Goal: Communication & Community: Ask a question

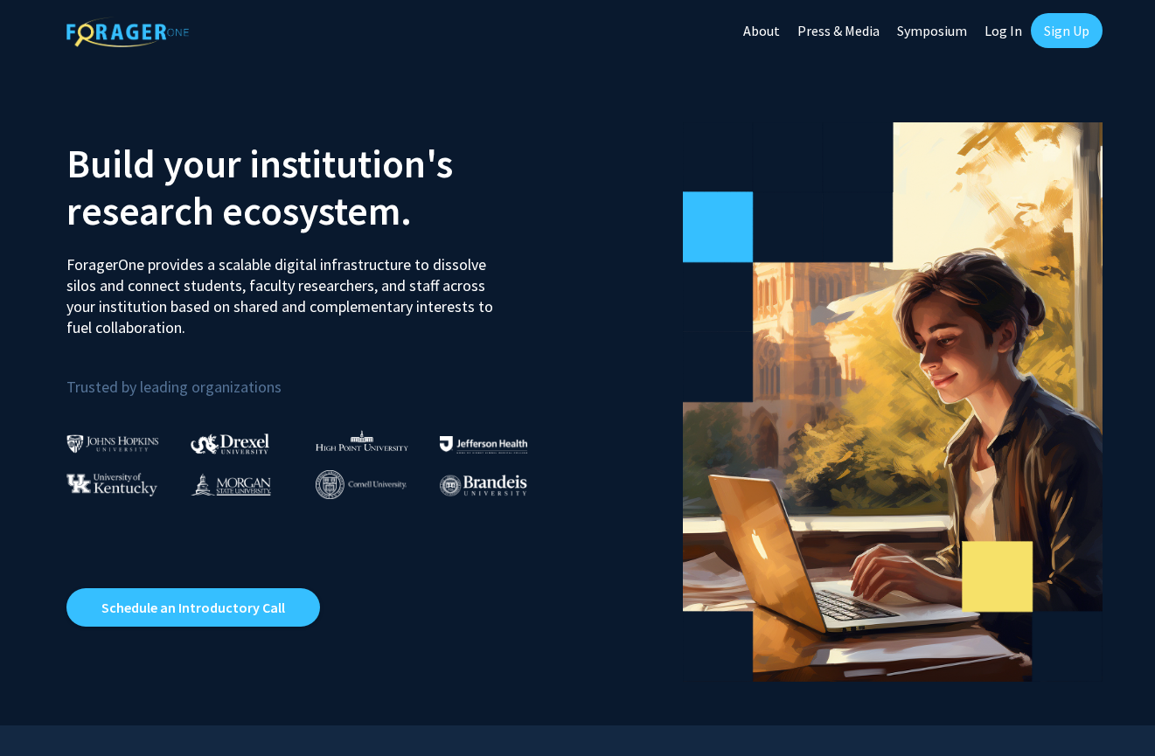
click at [1061, 32] on link "Sign Up" at bounding box center [1067, 30] width 72 height 35
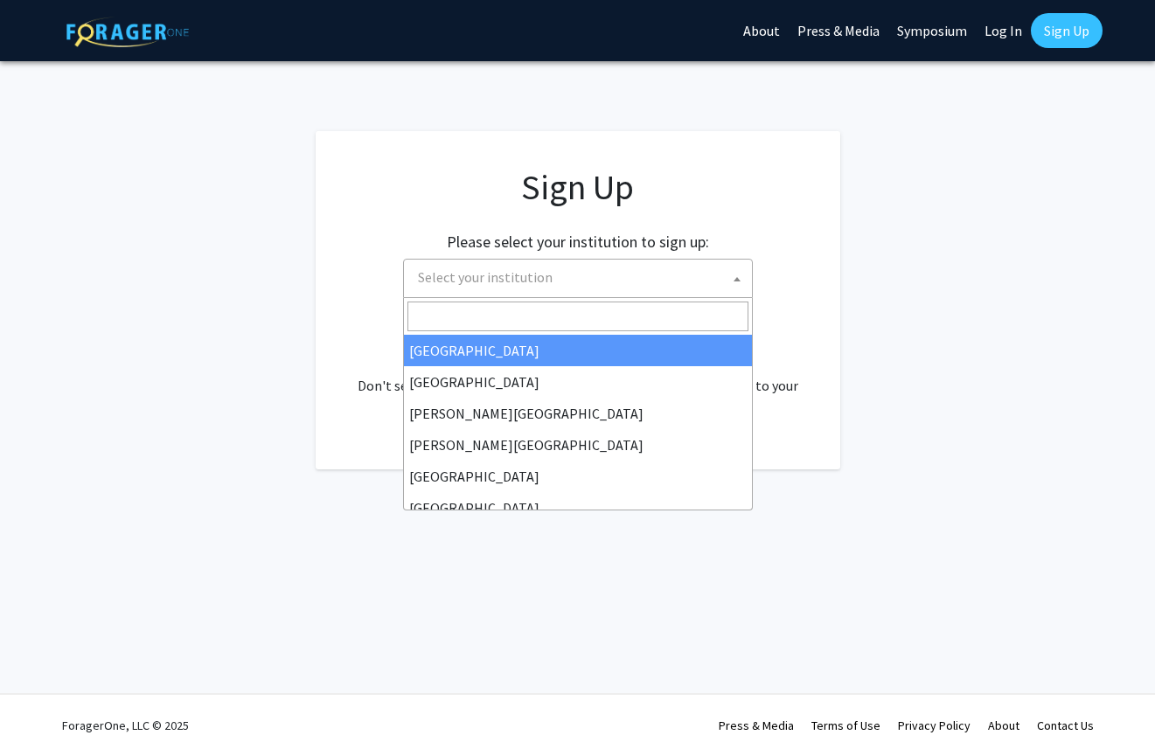
click at [737, 278] on b at bounding box center [736, 279] width 7 height 4
click at [464, 312] on input "Search" at bounding box center [577, 317] width 341 height 30
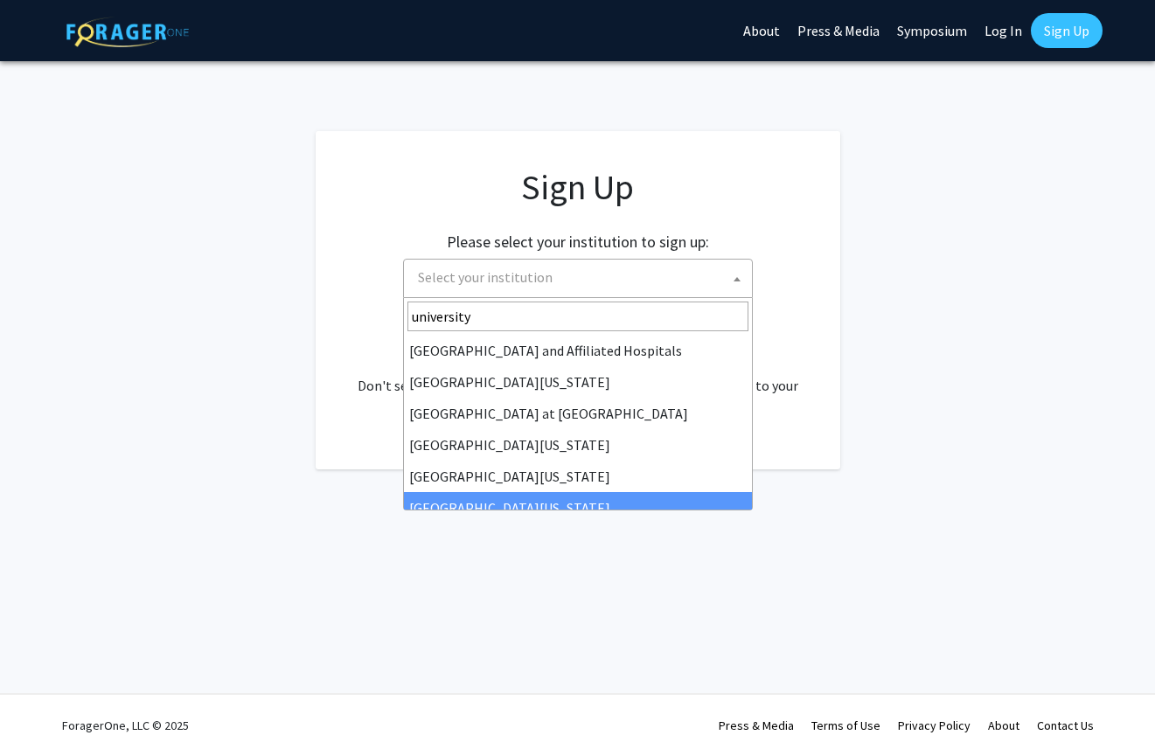
type input "university"
select select "33"
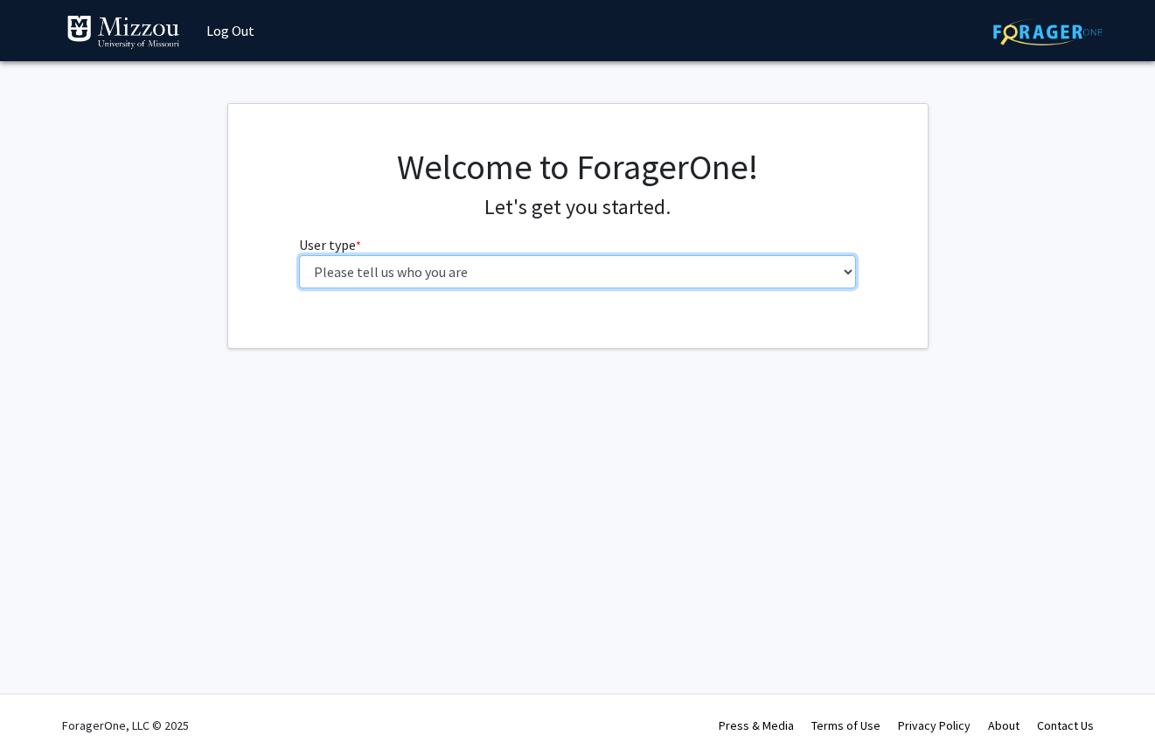
click at [573, 281] on select "Please tell us who you are Undergraduate Student Master's Student Doctoral Cand…" at bounding box center [577, 271] width 557 height 33
select select "1: undergrad"
click at [299, 255] on select "Please tell us who you are Undergraduate Student Master's Student Doctoral Cand…" at bounding box center [577, 271] width 557 height 33
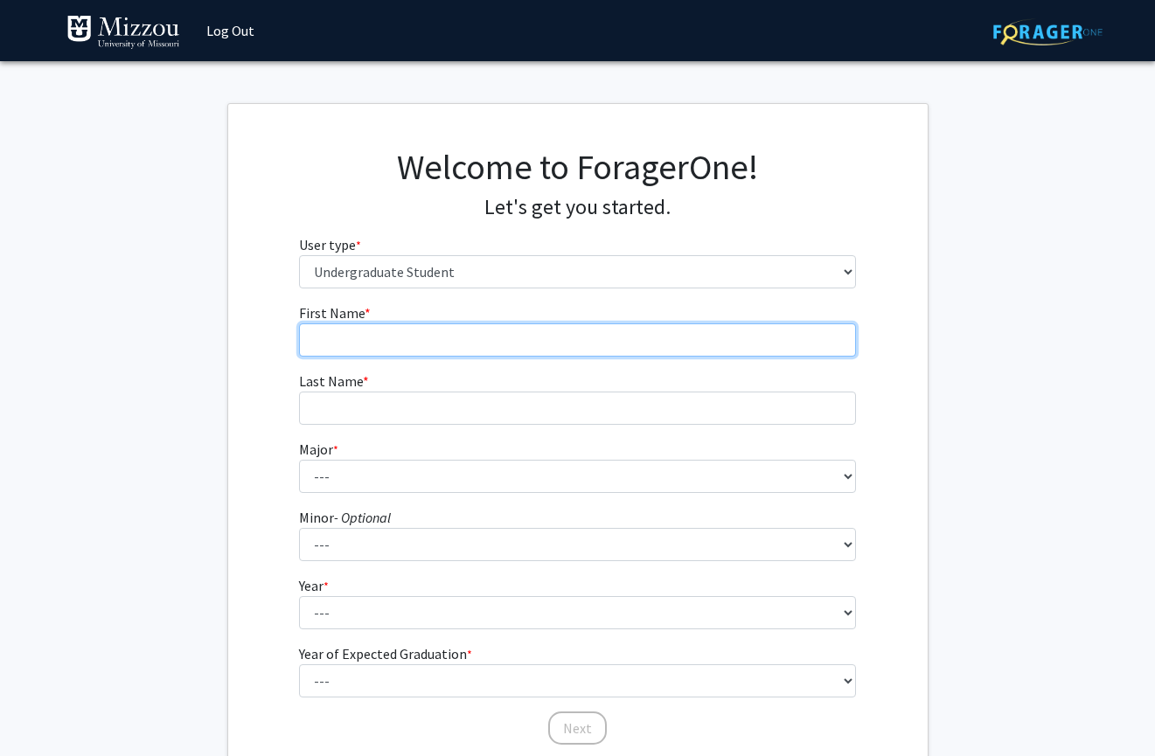
click at [322, 343] on input "First Name * required" at bounding box center [577, 339] width 557 height 33
type input "Nesta"
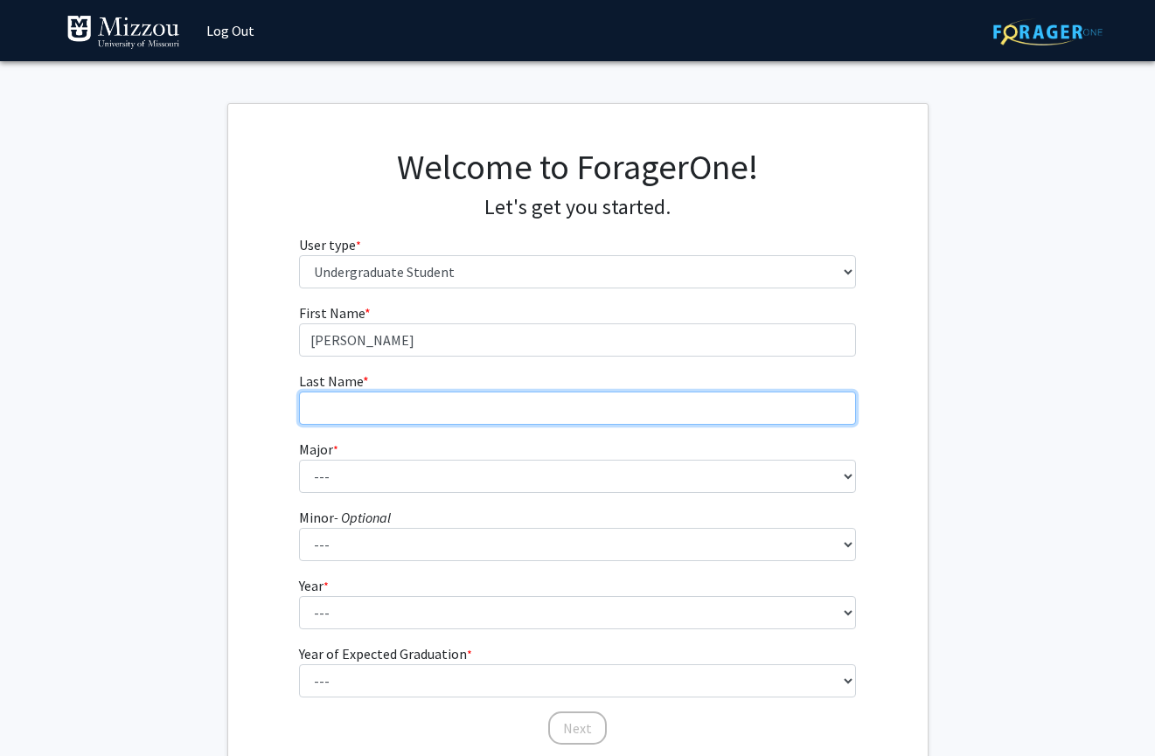
click at [313, 406] on input "Last Name * required" at bounding box center [577, 408] width 557 height 33
type input "A"
type input "Salazar"
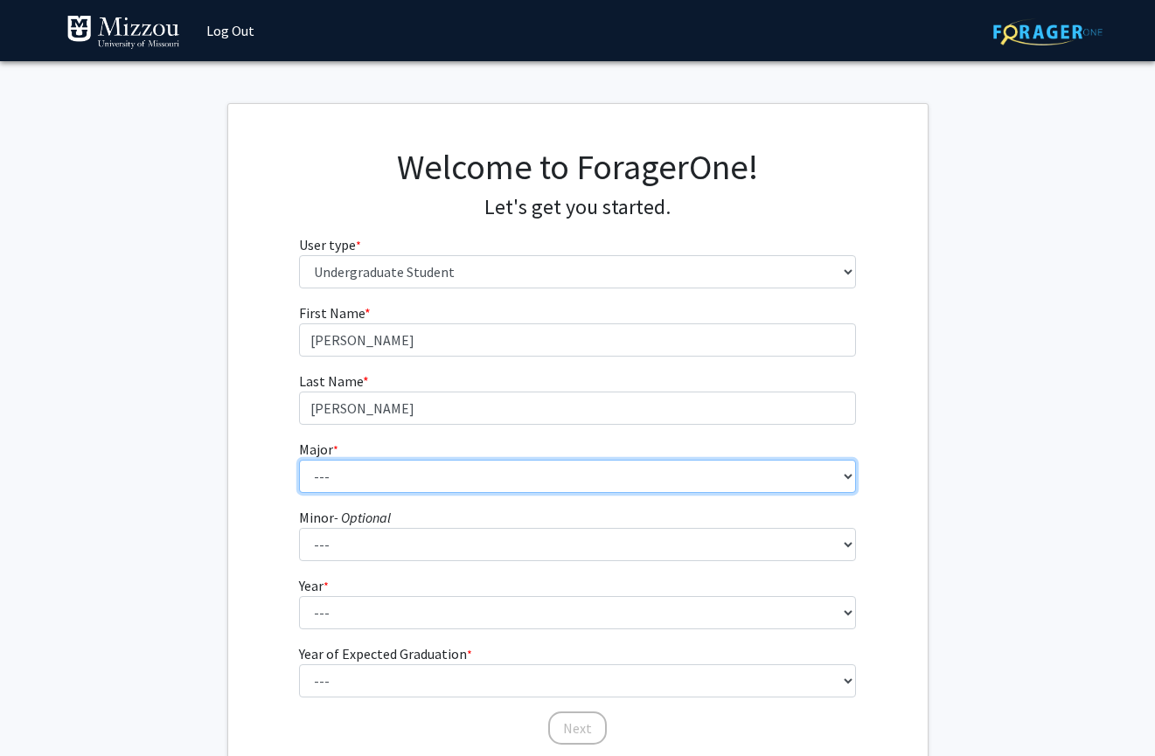
click at [313, 482] on select "--- Agribusiness Management Agricultural Education Agricultural Education: Comm…" at bounding box center [577, 476] width 557 height 33
select select "135: 2628"
click at [299, 460] on select "--- Agribusiness Management Agricultural Education Agricultural Education: Comm…" at bounding box center [577, 476] width 557 height 33
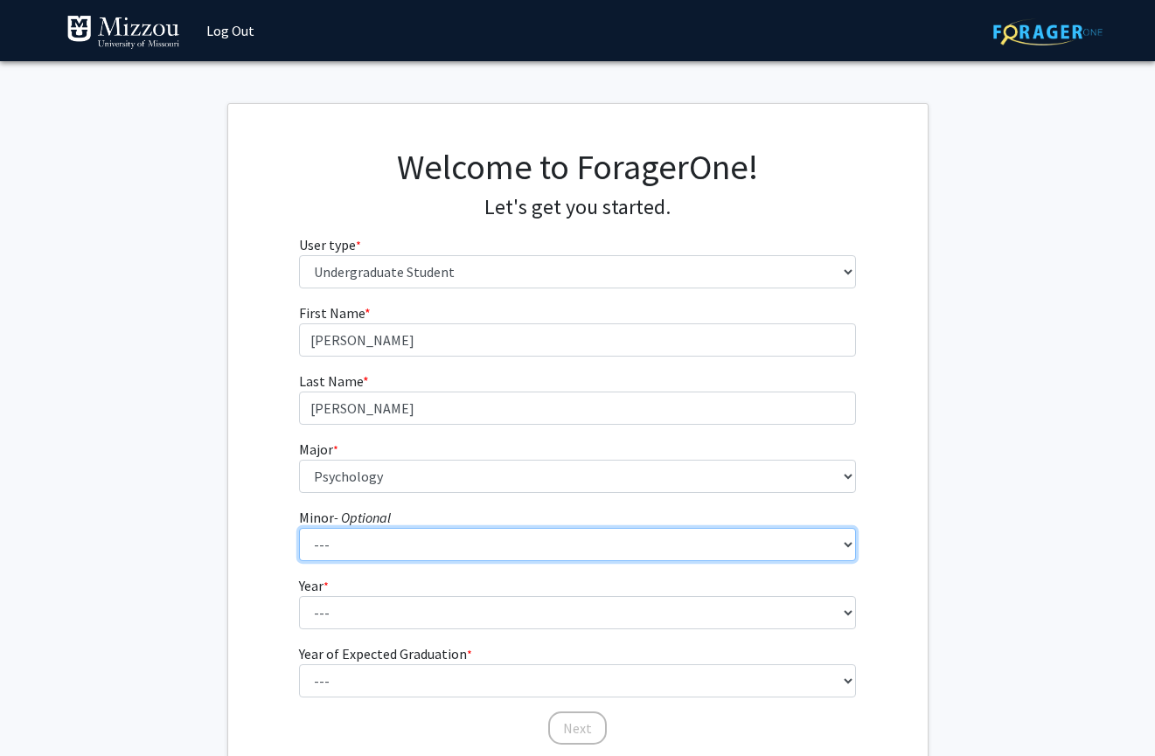
click at [337, 544] on select "--- Accountancy Aerospace Engineering Aerospace Studies Agribusiness Management…" at bounding box center [577, 544] width 557 height 33
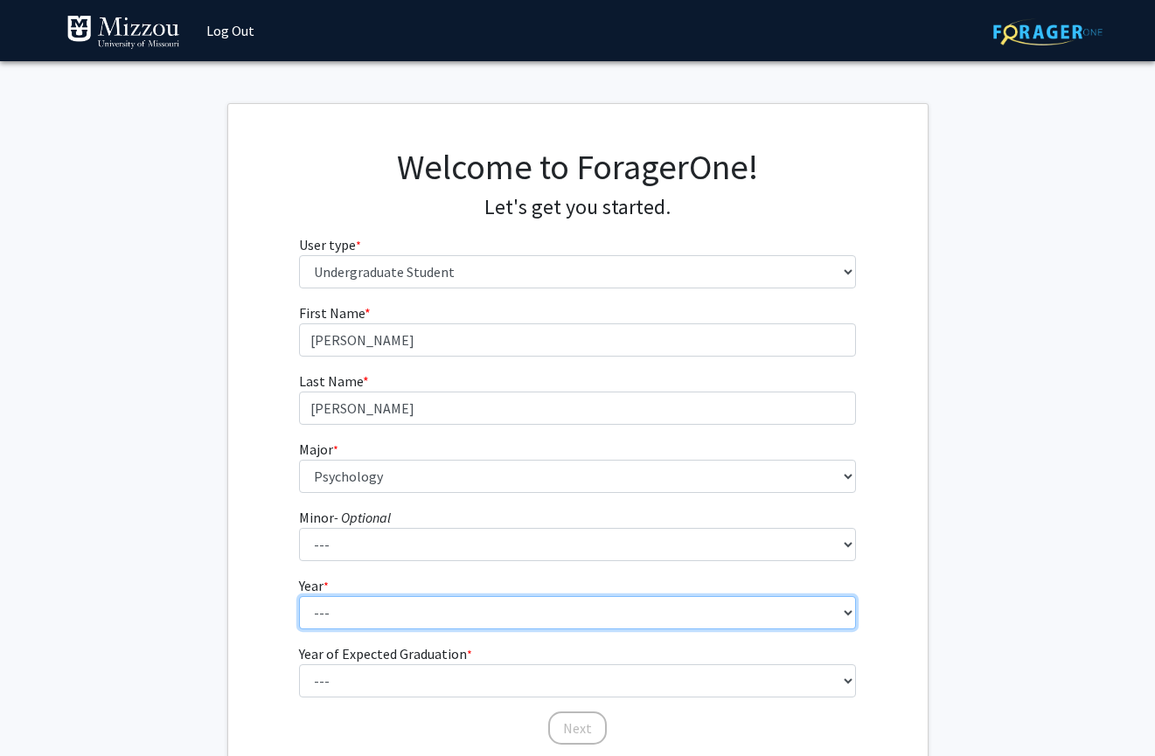
click at [348, 611] on select "--- First-year Sophomore Junior Senior Postbaccalaureate Certificate" at bounding box center [577, 612] width 557 height 33
select select "4: senior"
click at [299, 596] on select "--- First-year Sophomore Junior Senior Postbaccalaureate Certificate" at bounding box center [577, 612] width 557 height 33
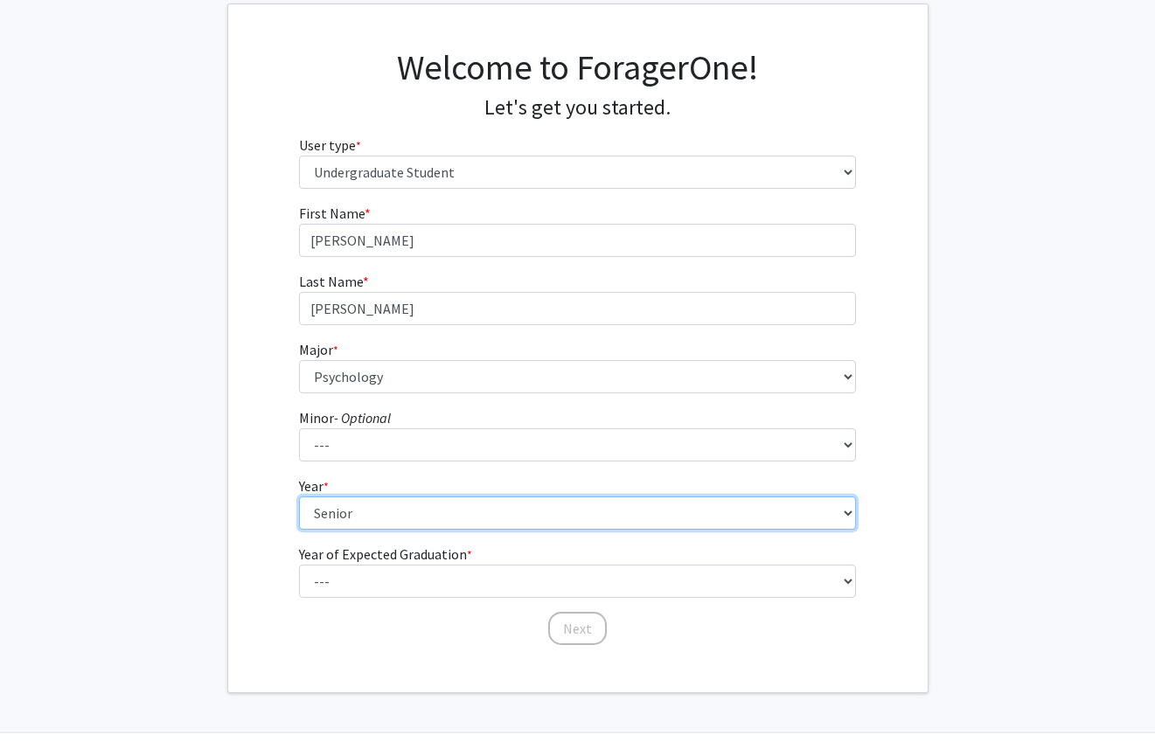
scroll to position [101, 0]
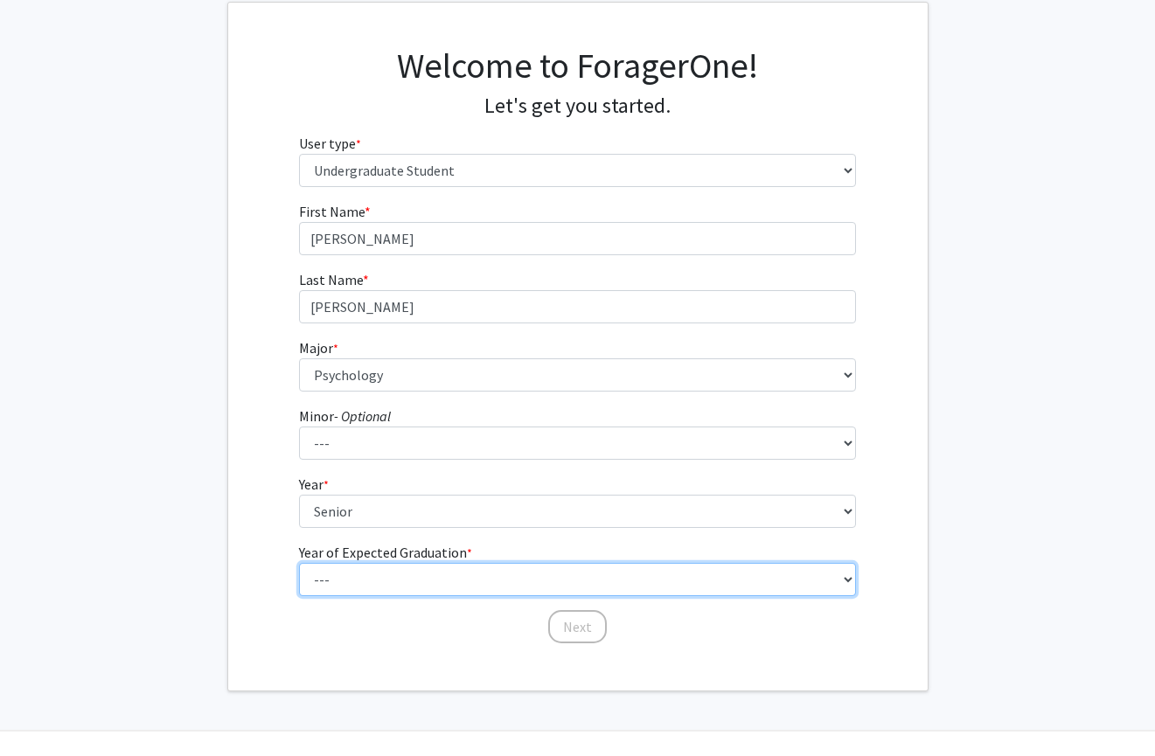
click at [338, 579] on select "--- 2025 2026 2027 2028 2029 2030 2031 2032 2033 2034" at bounding box center [577, 579] width 557 height 33
select select "1: 2025"
click at [299, 563] on select "--- 2025 2026 2027 2028 2029 2030 2031 2032 2033 2034" at bounding box center [577, 579] width 557 height 33
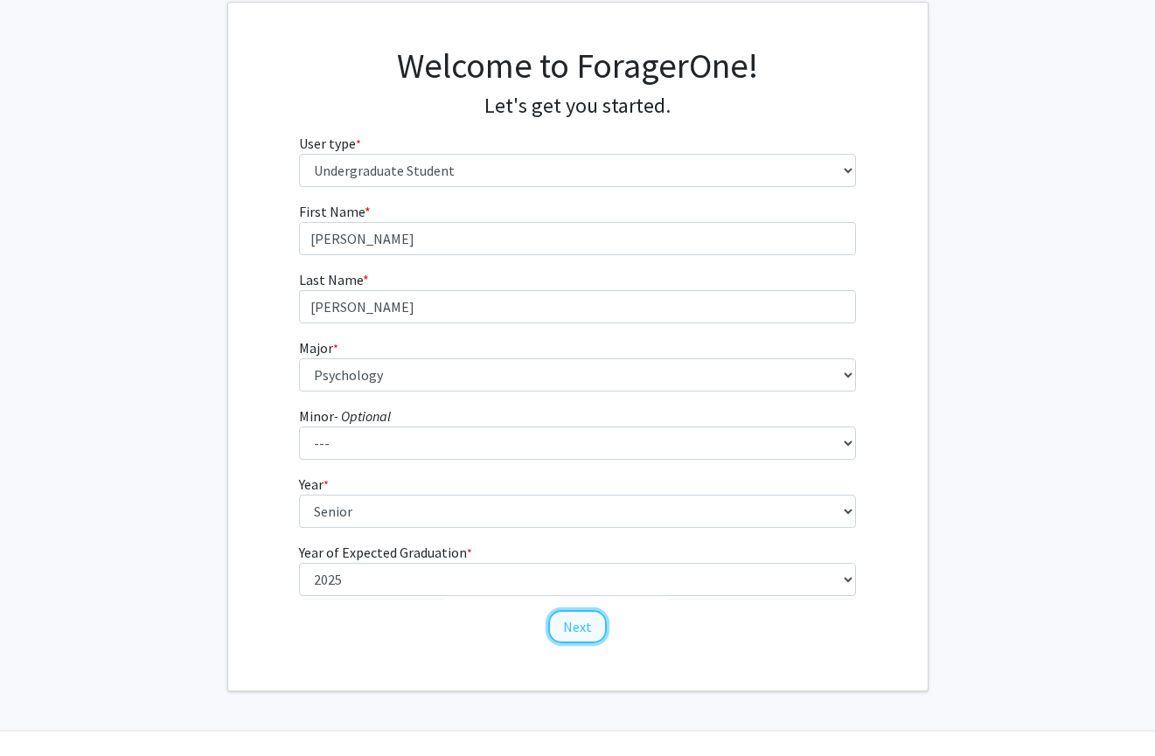
click at [576, 626] on button "Next" at bounding box center [577, 626] width 59 height 33
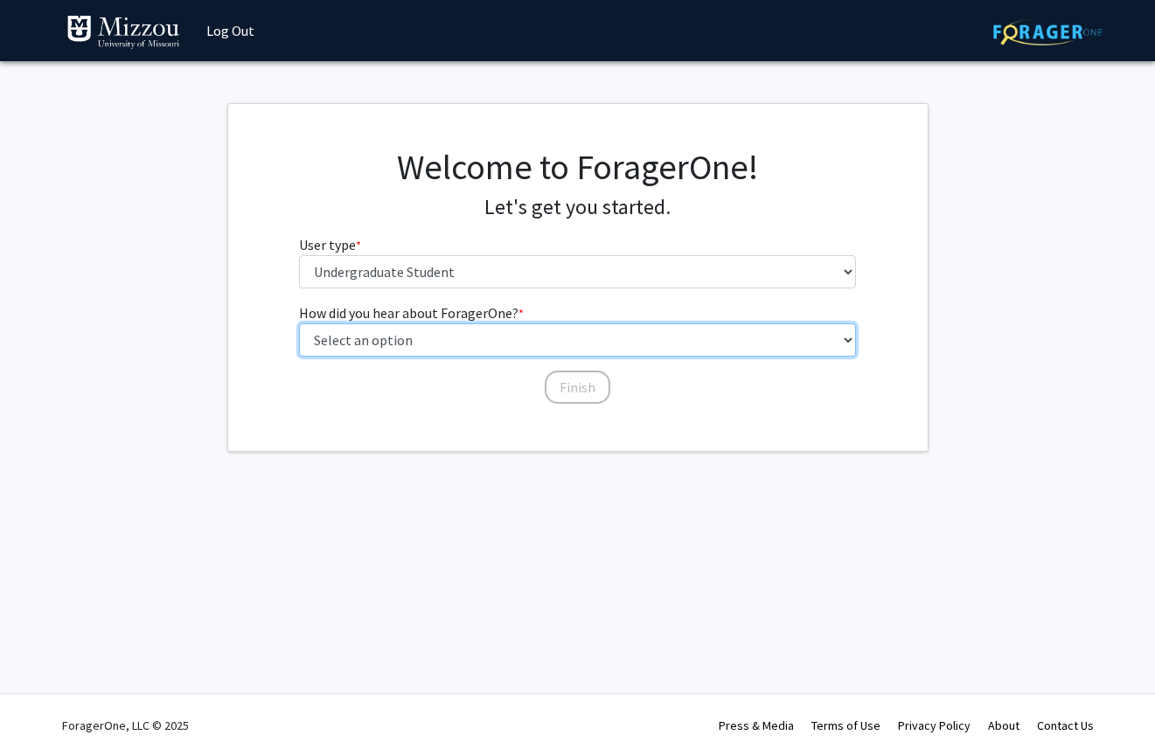
click at [765, 344] on select "Select an option Peer/student recommendation Faculty/staff recommendation Unive…" at bounding box center [577, 339] width 557 height 33
select select "2: faculty_recommendation"
click at [299, 323] on select "Select an option Peer/student recommendation Faculty/staff recommendation Unive…" at bounding box center [577, 339] width 557 height 33
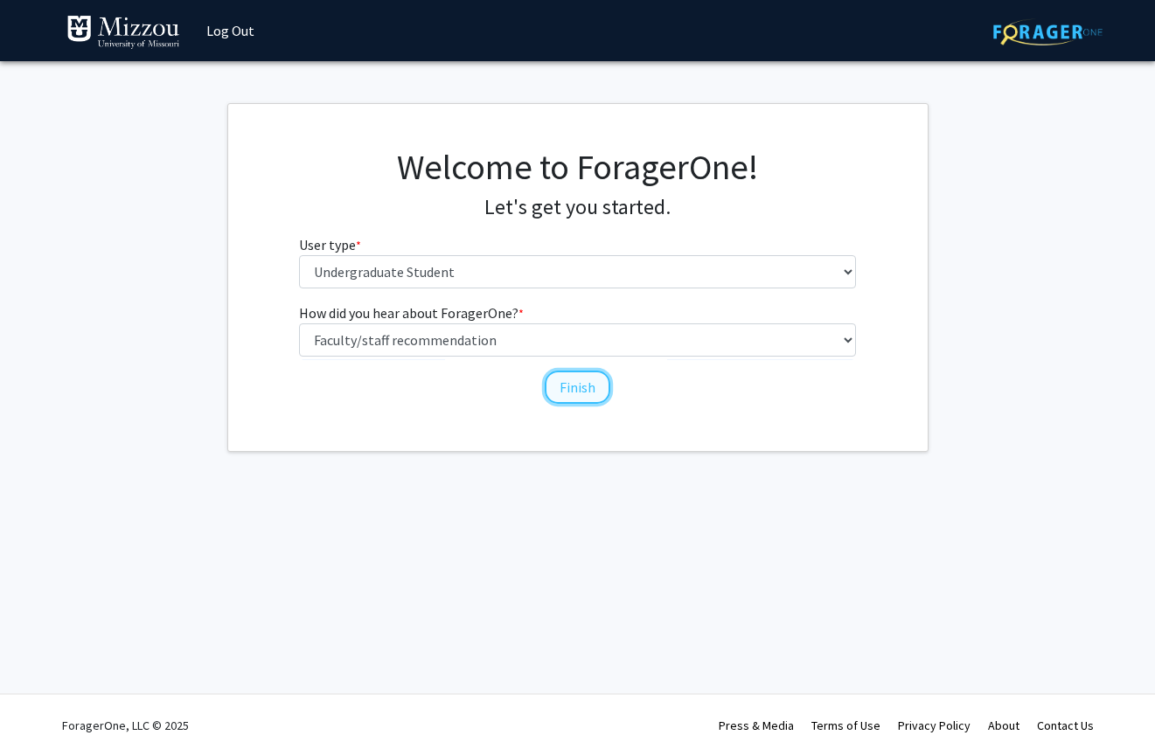
click at [577, 387] on button "Finish" at bounding box center [578, 387] width 66 height 33
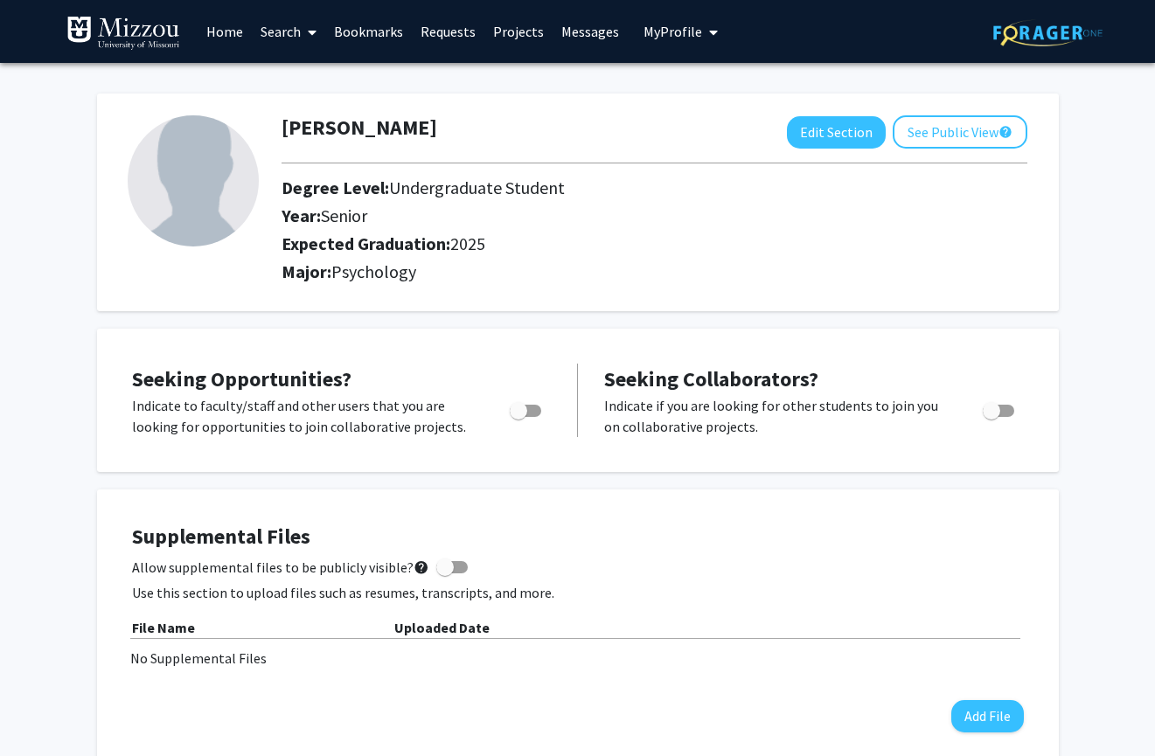
click at [285, 31] on link "Search" at bounding box center [288, 31] width 73 height 61
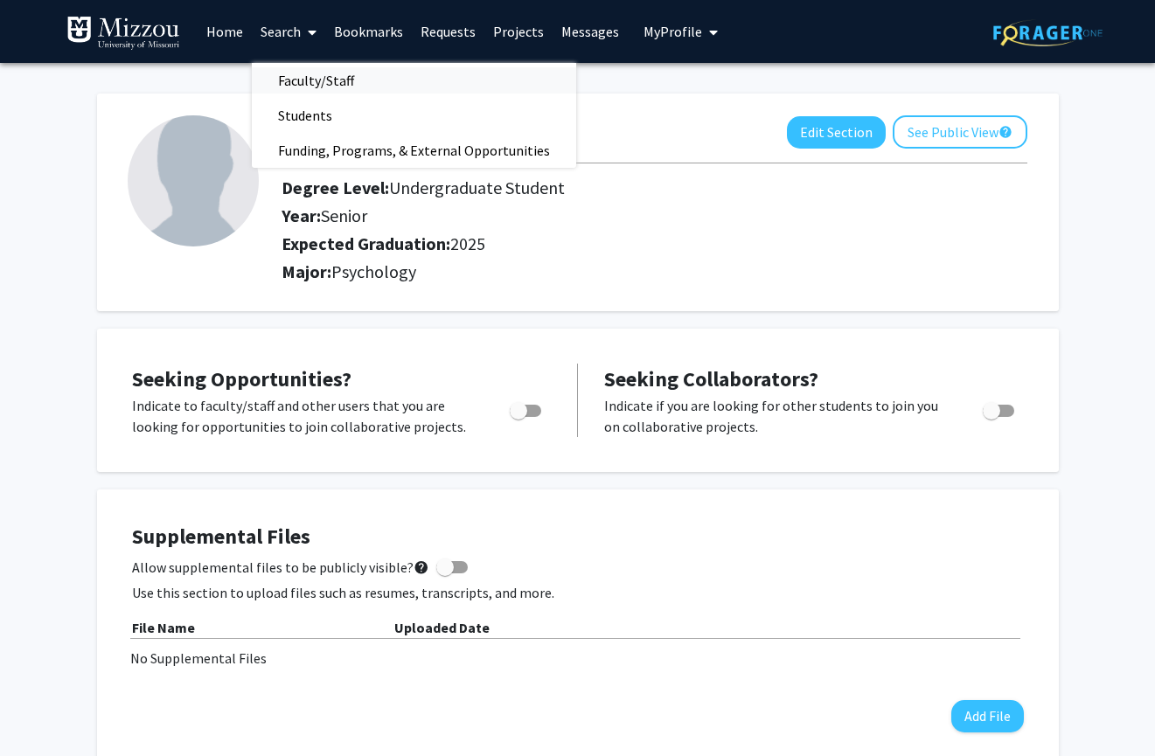
click at [294, 80] on span "Faculty/Staff" at bounding box center [316, 80] width 128 height 35
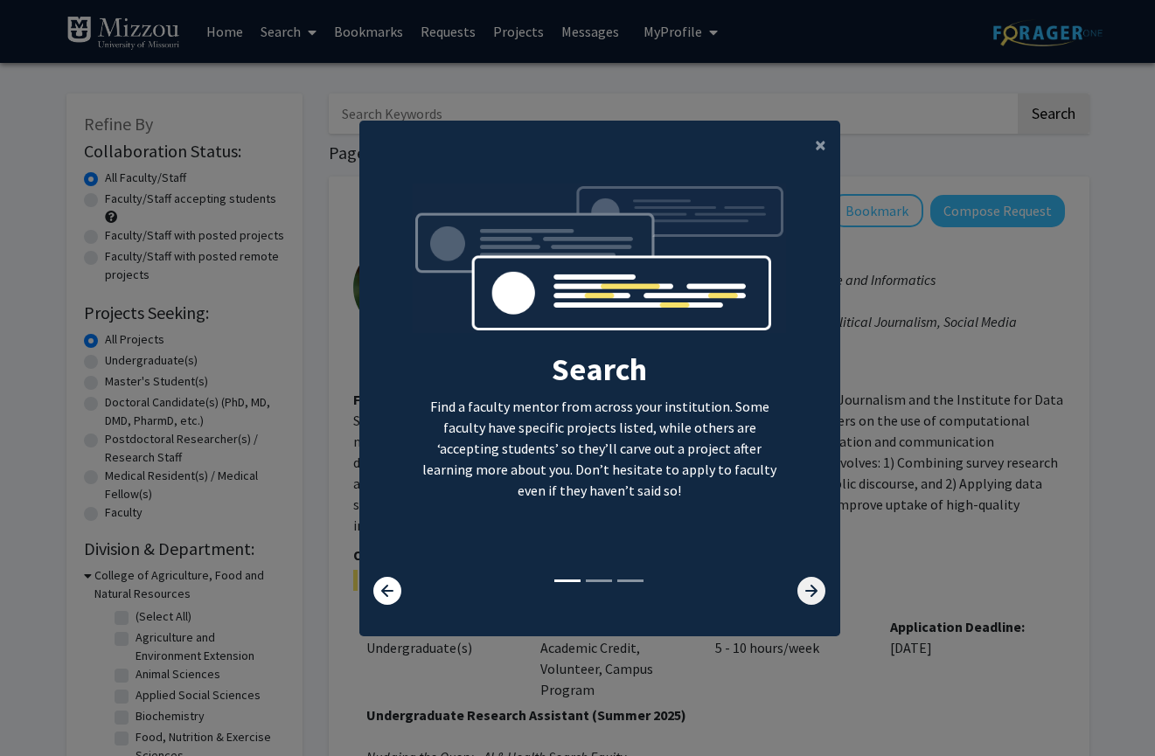
click at [810, 589] on icon at bounding box center [811, 591] width 28 height 28
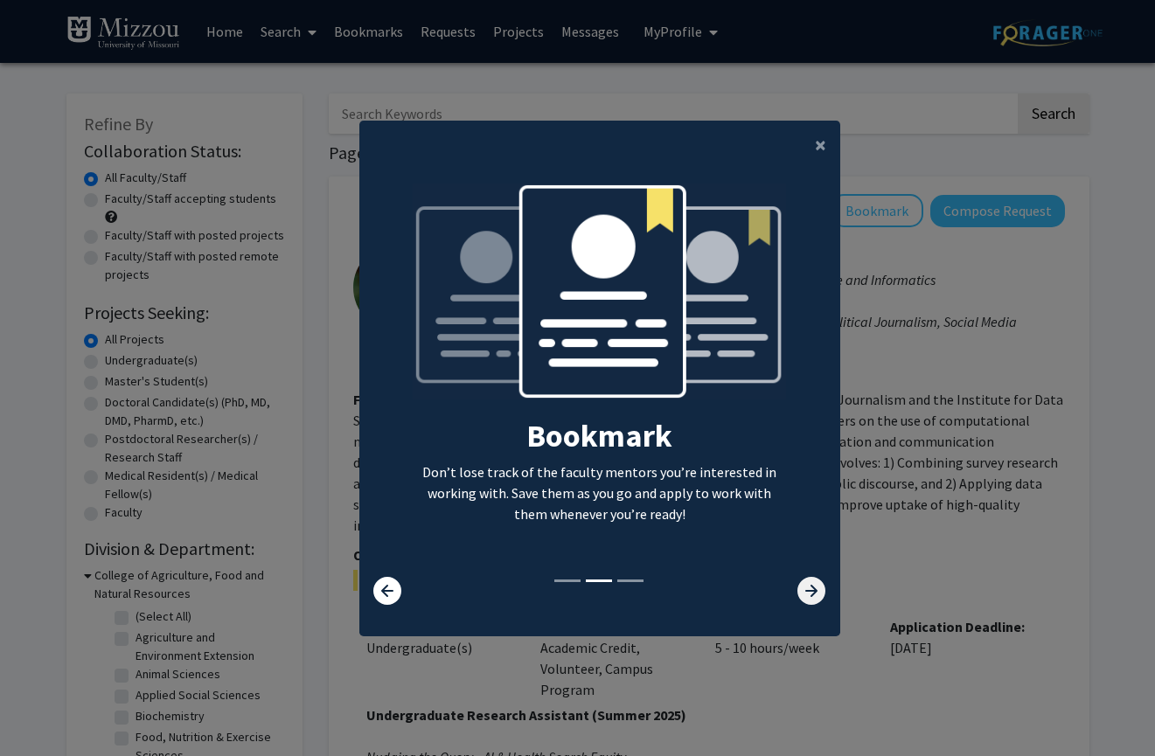
click at [810, 589] on icon at bounding box center [811, 591] width 28 height 28
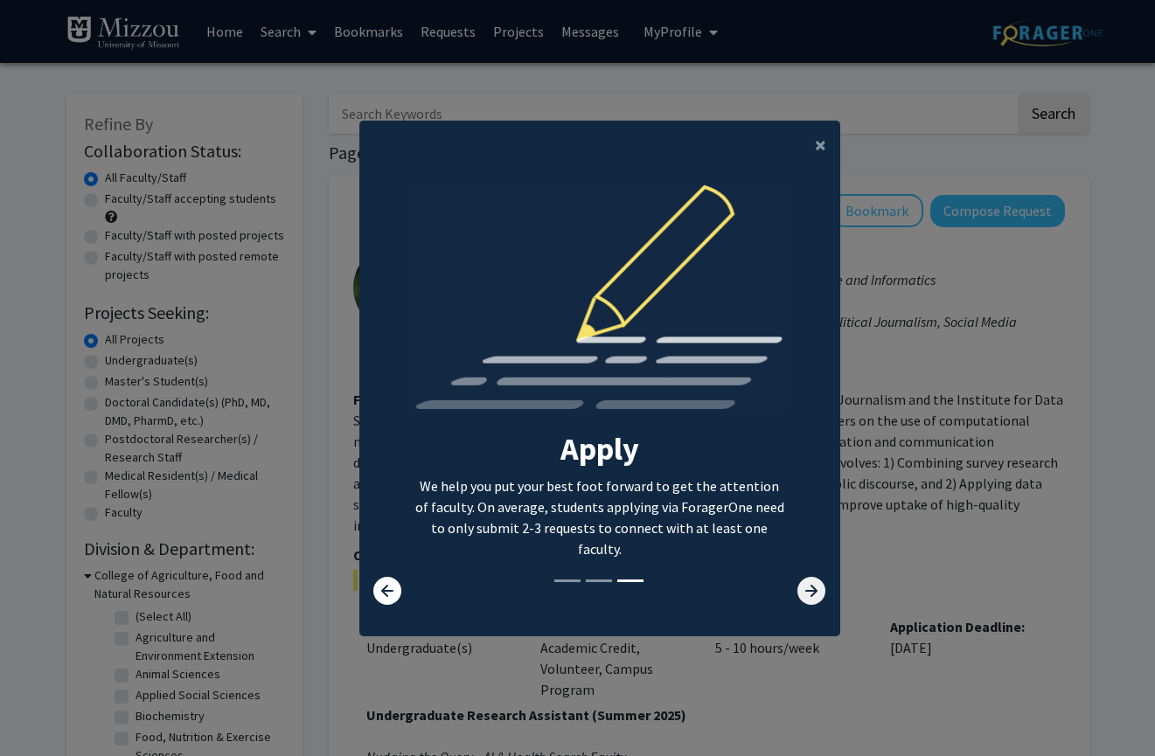
click at [810, 589] on icon at bounding box center [811, 591] width 28 height 28
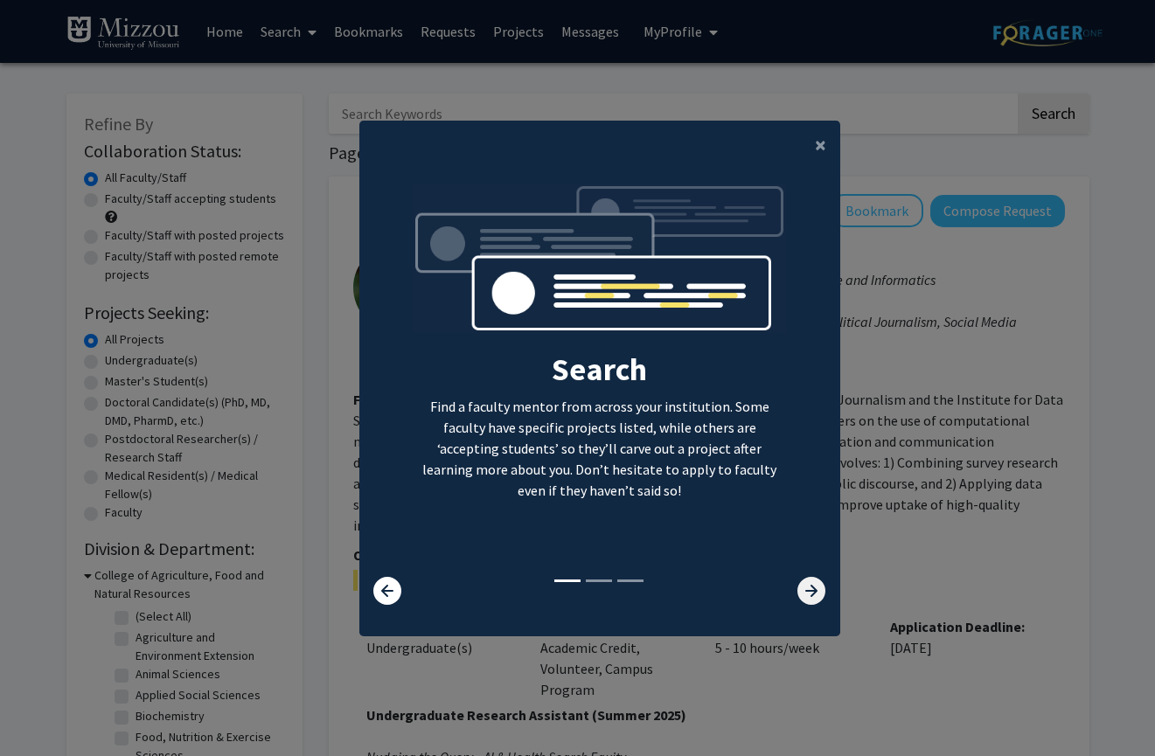
click at [810, 589] on icon at bounding box center [811, 591] width 28 height 28
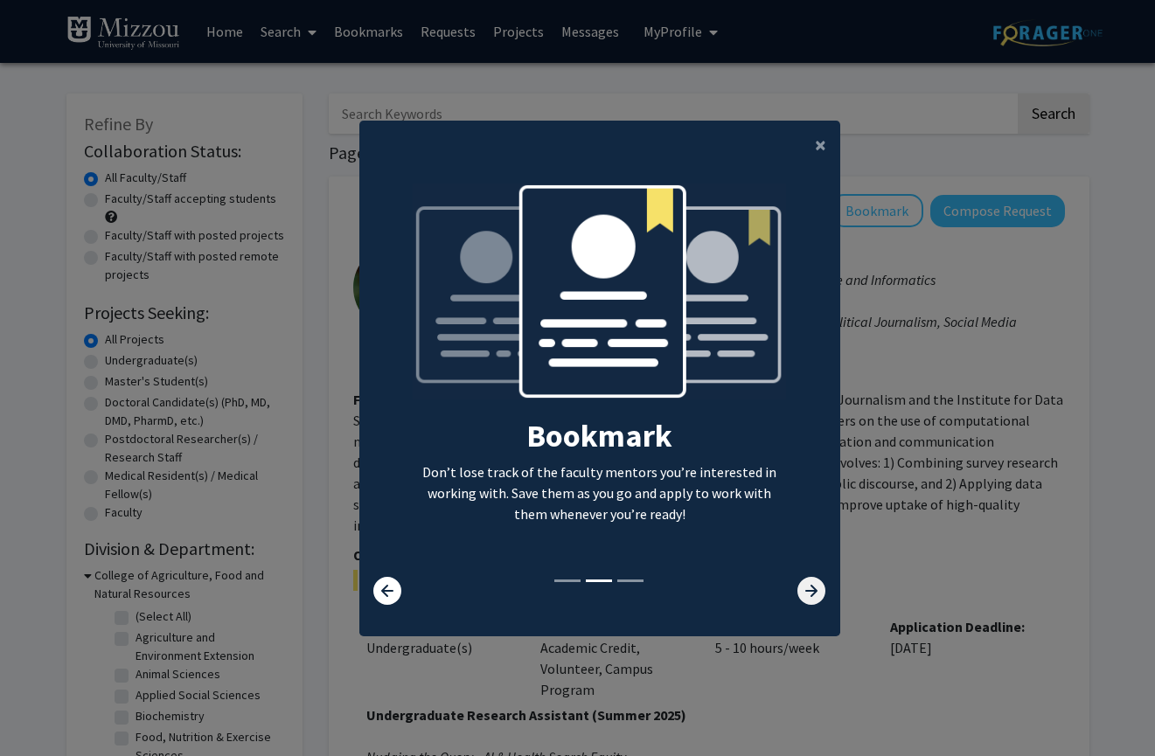
click at [810, 589] on icon at bounding box center [811, 591] width 28 height 28
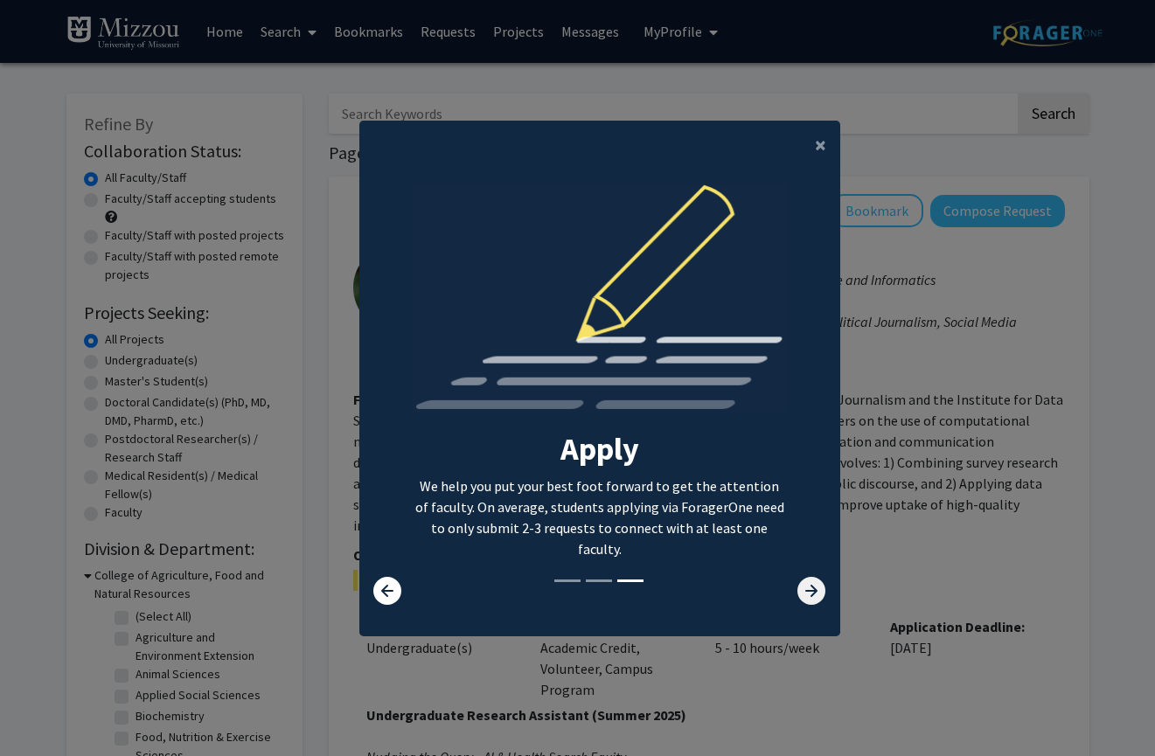
click at [810, 589] on icon at bounding box center [811, 591] width 28 height 28
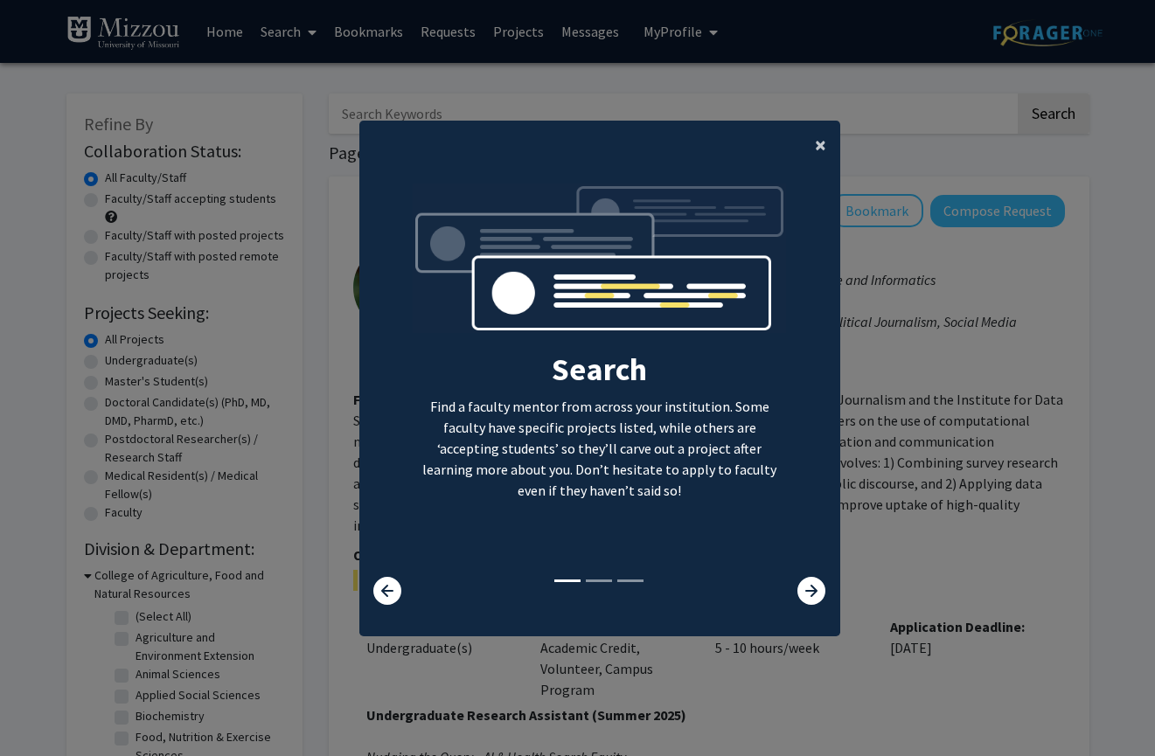
click at [818, 147] on span "×" at bounding box center [820, 144] width 11 height 27
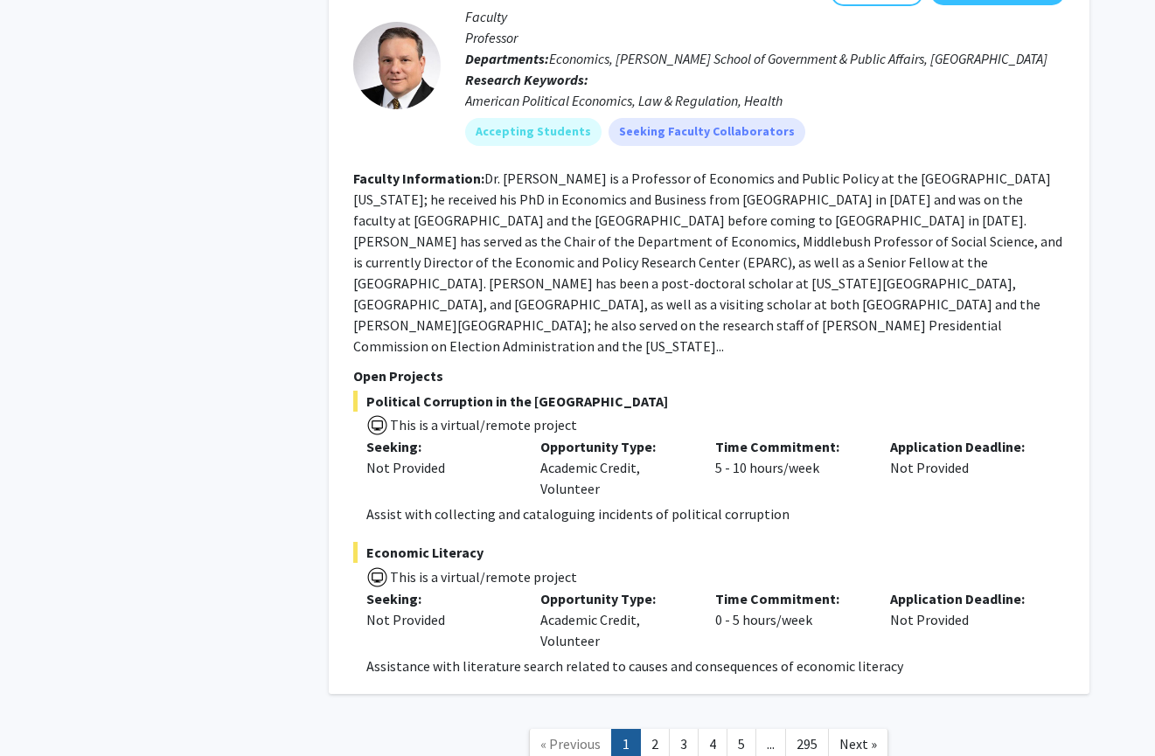
scroll to position [7846, 0]
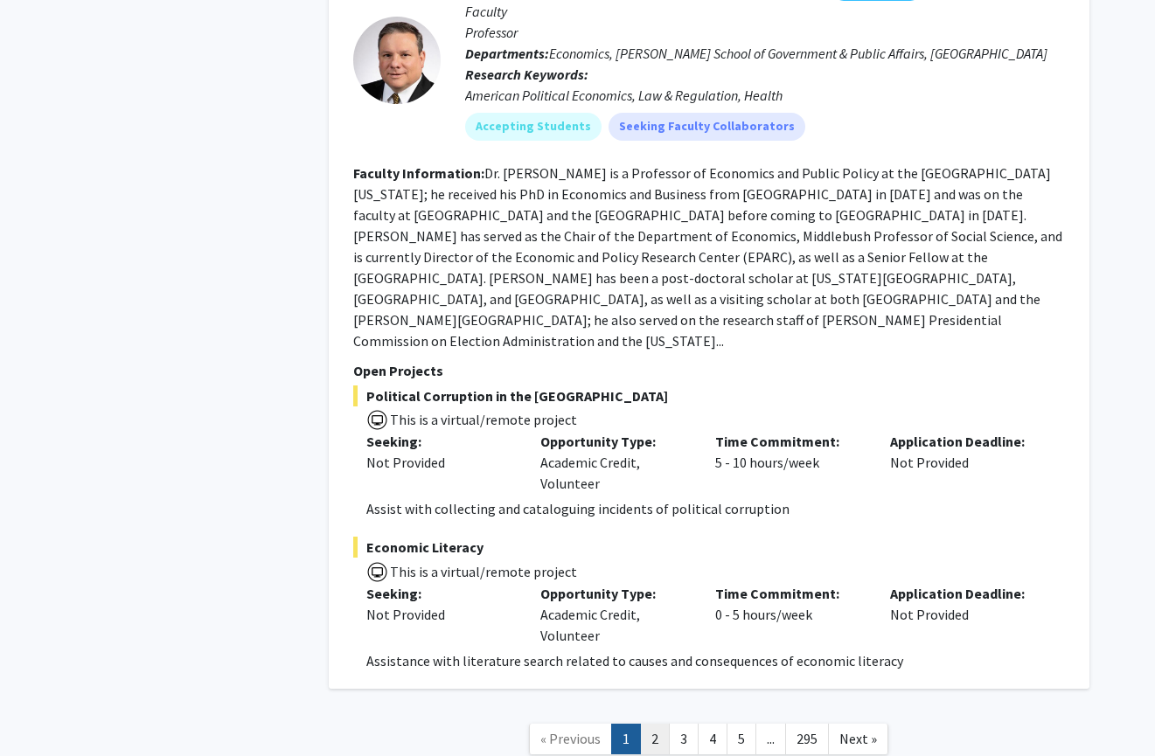
click at [655, 724] on link "2" at bounding box center [655, 739] width 30 height 31
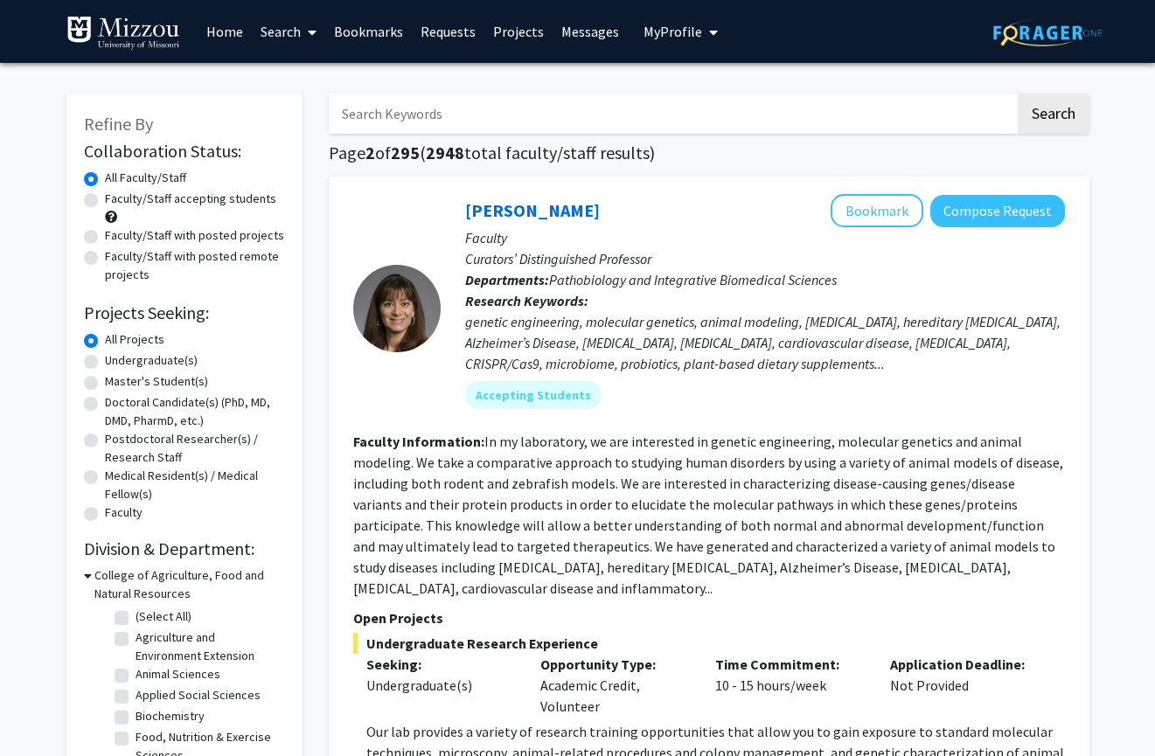
click at [388, 108] on input "Search Keywords" at bounding box center [672, 114] width 686 height 40
paste input "Dr. Ellis-Kalton"
type input "Dr. Ellis-Kalton"
click at [1017, 94] on button "Search" at bounding box center [1053, 114] width 72 height 40
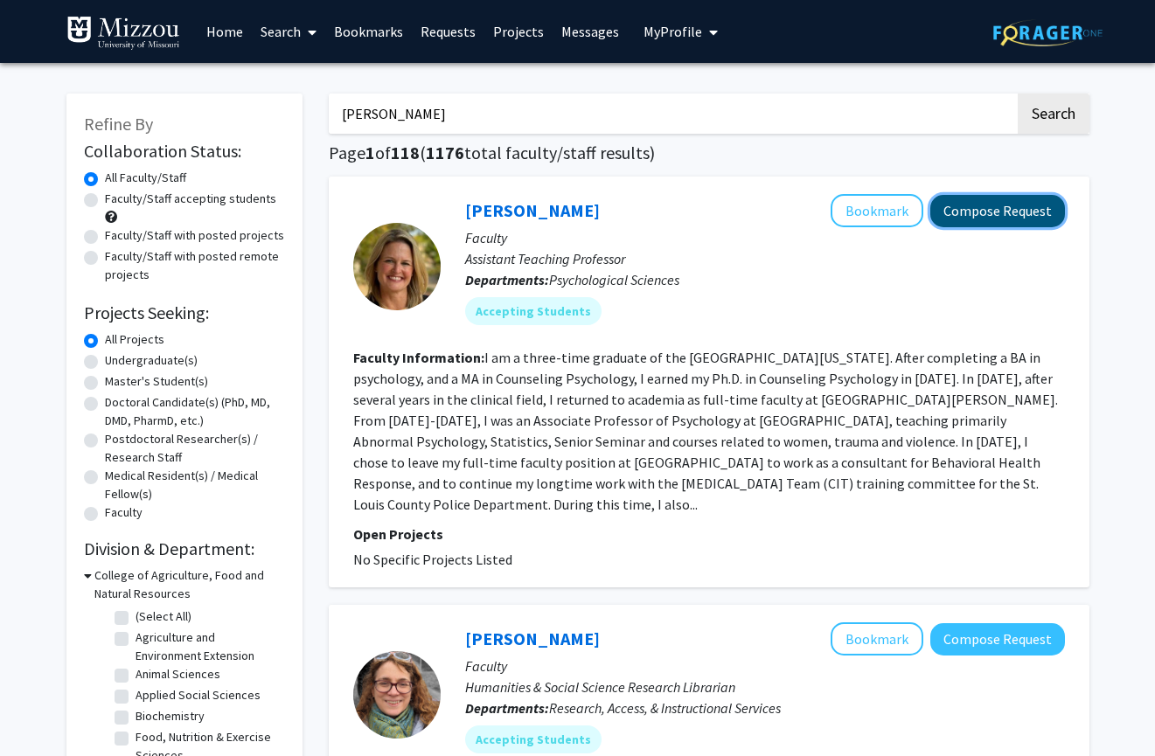
click at [977, 209] on button "Compose Request" at bounding box center [997, 211] width 135 height 32
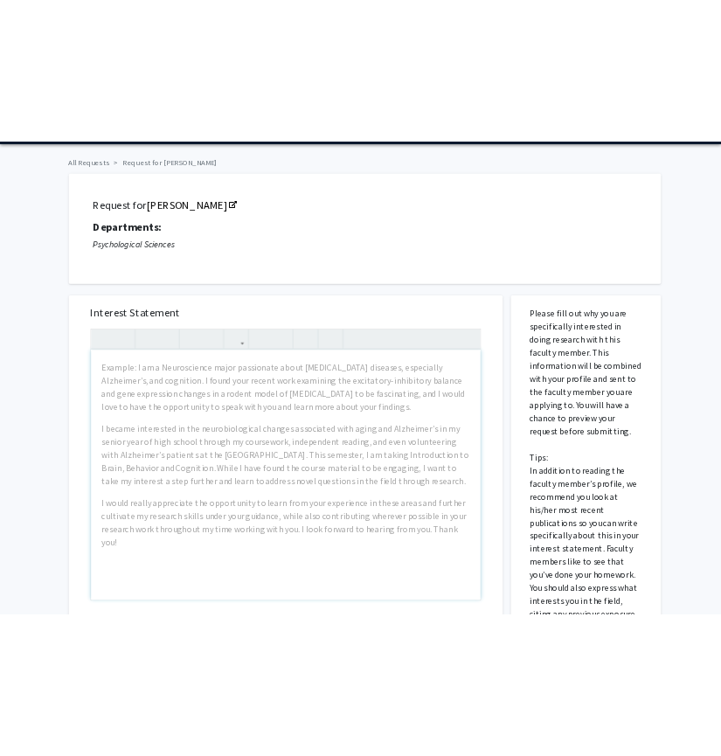
scroll to position [109, 0]
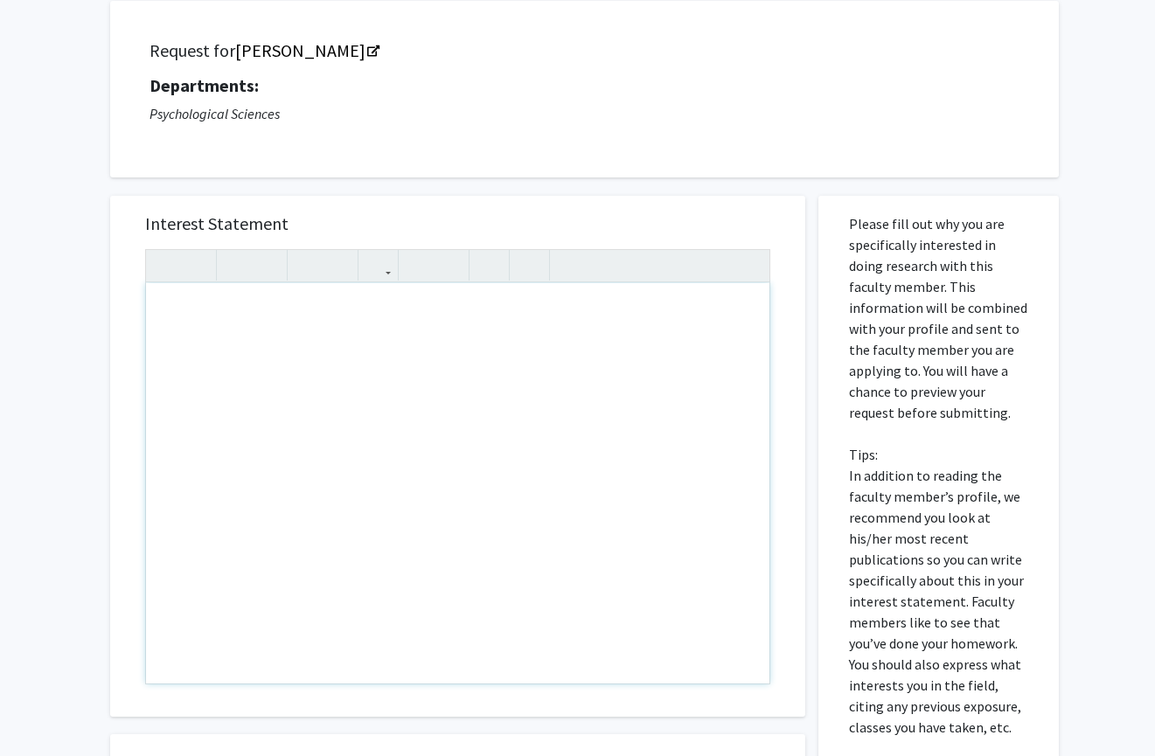
click at [175, 309] on div "Note to users with screen readers: Please press Alt+0 or Option+0 to deactivate…" at bounding box center [457, 483] width 623 height 400
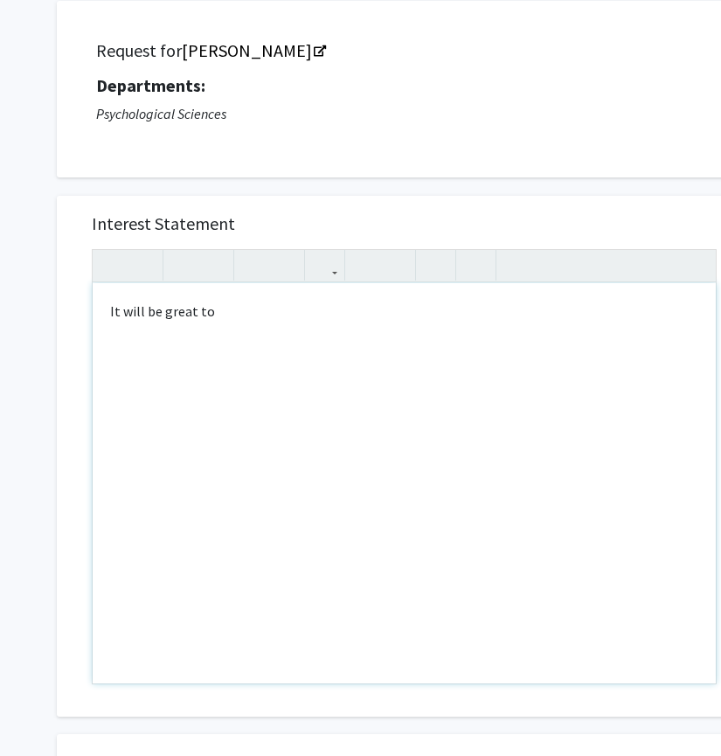
type textarea "It will be great to&nbsp;"
type textarea "PSYCH-1030"
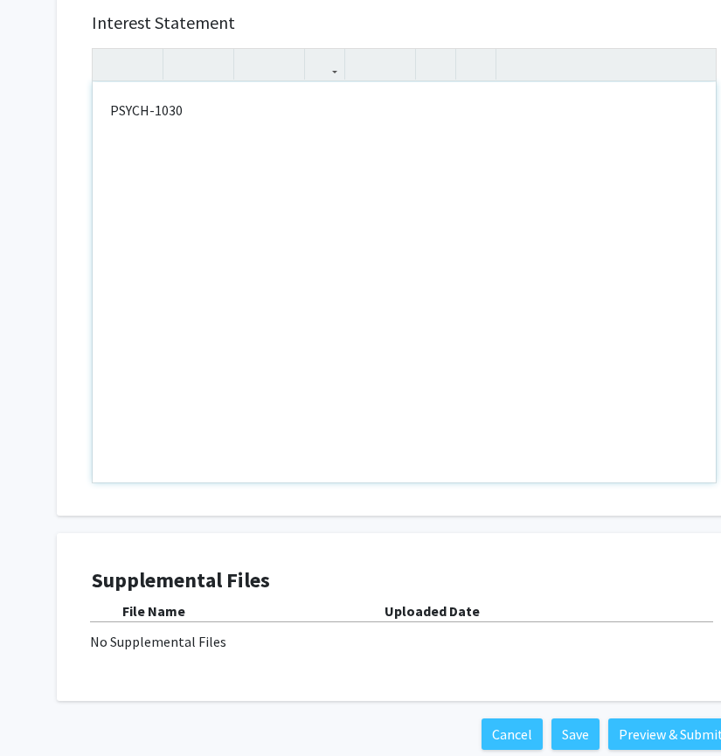
scroll to position [413, 0]
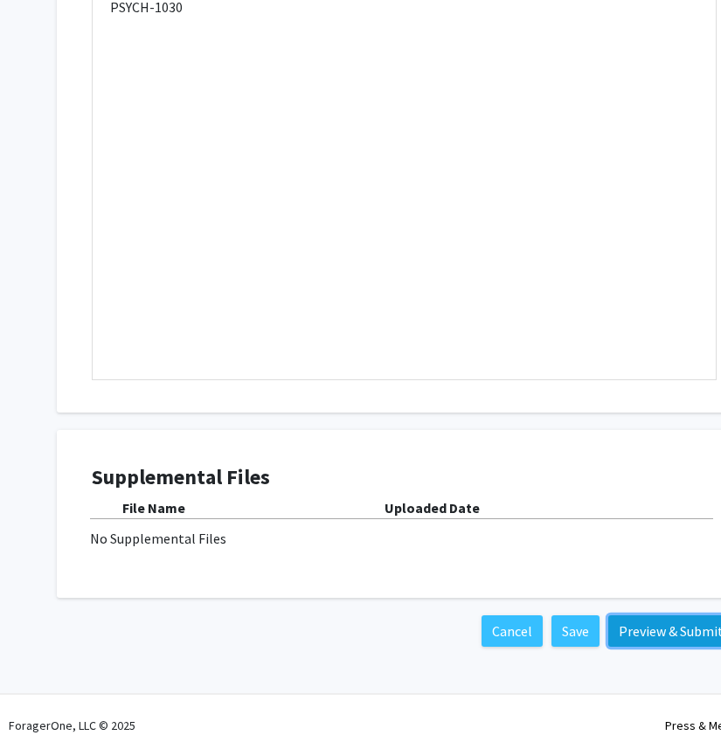
click at [677, 634] on button "Preview & Submit" at bounding box center [671, 630] width 126 height 31
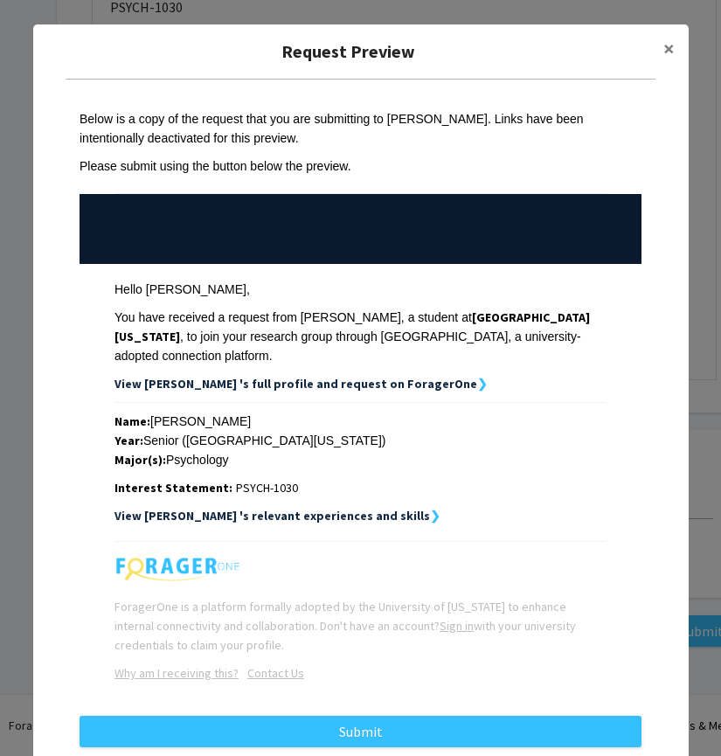
scroll to position [36, 0]
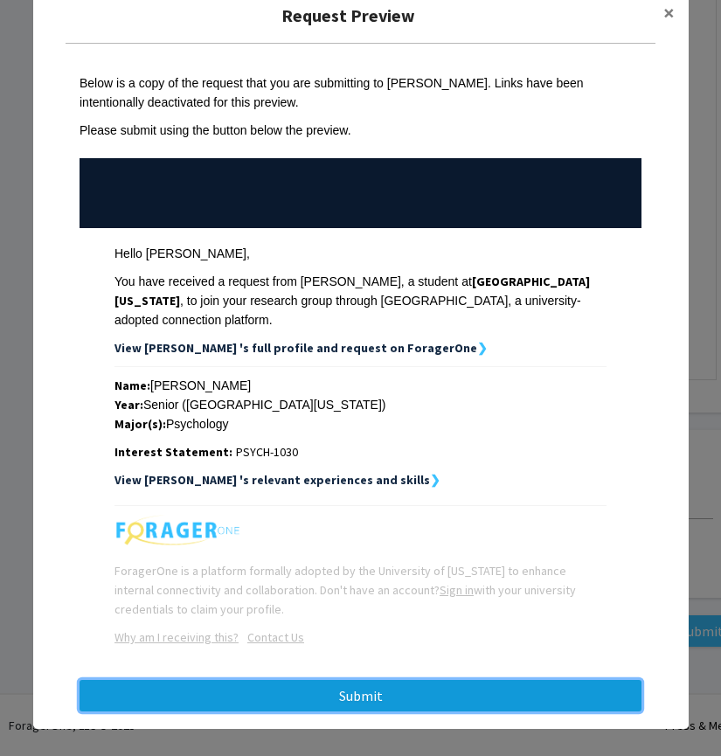
click at [400, 680] on button "Submit" at bounding box center [361, 695] width 562 height 31
